Goal: Information Seeking & Learning: Learn about a topic

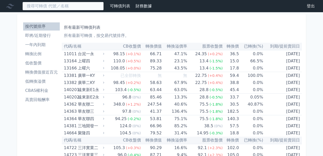
click at [84, 7] on input at bounding box center [62, 6] width 81 height 9
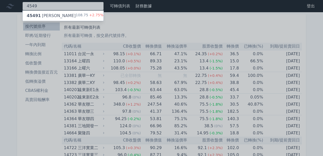
type input "4549"
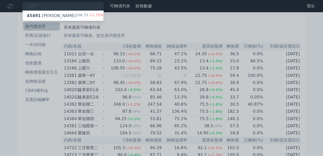
click at [83, 15] on div "108.75 +2.75%" at bounding box center [90, 16] width 28 height 6
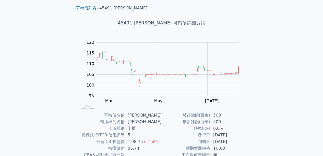
scroll to position [34, 0]
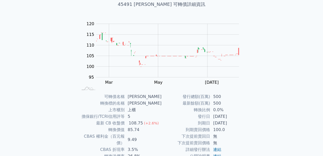
drag, startPoint x: 223, startPoint y: 116, endPoint x: 241, endPoint y: 115, distance: 17.6
click at [241, 115] on td "[DATE]" at bounding box center [227, 116] width 35 height 7
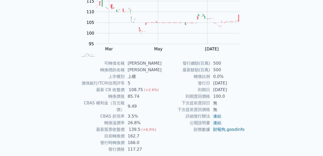
scroll to position [68, 0]
drag, startPoint x: 130, startPoint y: 129, endPoint x: 147, endPoint y: 129, distance: 17.8
click at [146, 132] on td "162.7" at bounding box center [142, 135] width 37 height 7
click at [174, 111] on td "下次提前賣回價格" at bounding box center [185, 109] width 49 height 7
